Goal: Complete application form

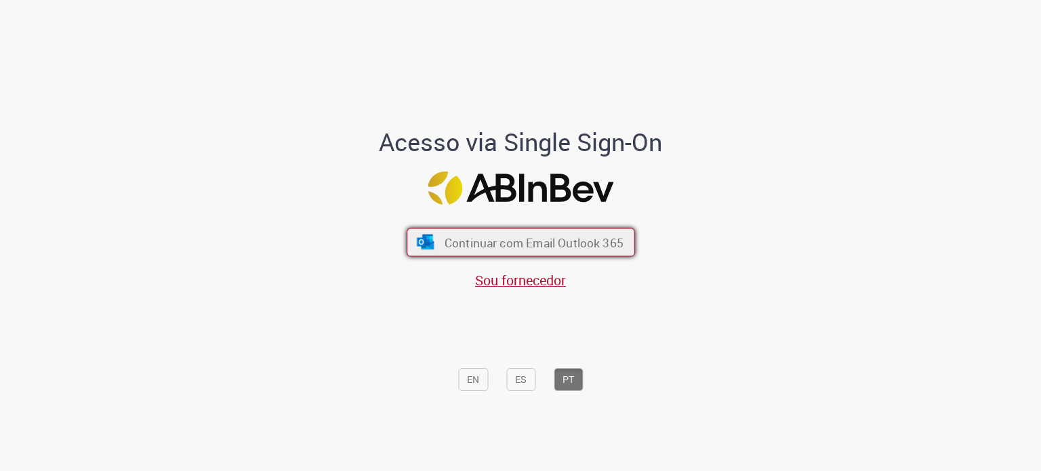
click at [574, 245] on span "Continuar com Email Outlook 365" at bounding box center [533, 242] width 179 height 16
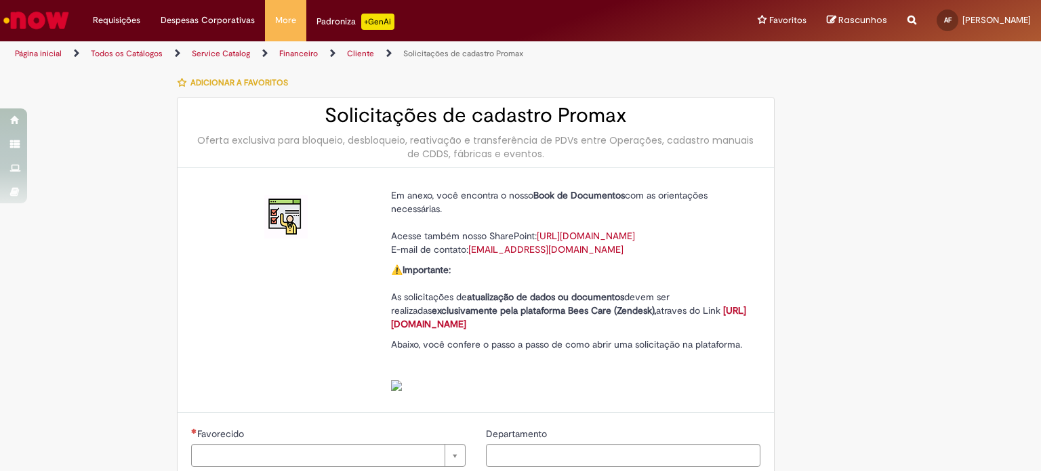
type input "**********"
